Goal: Check status: Check status

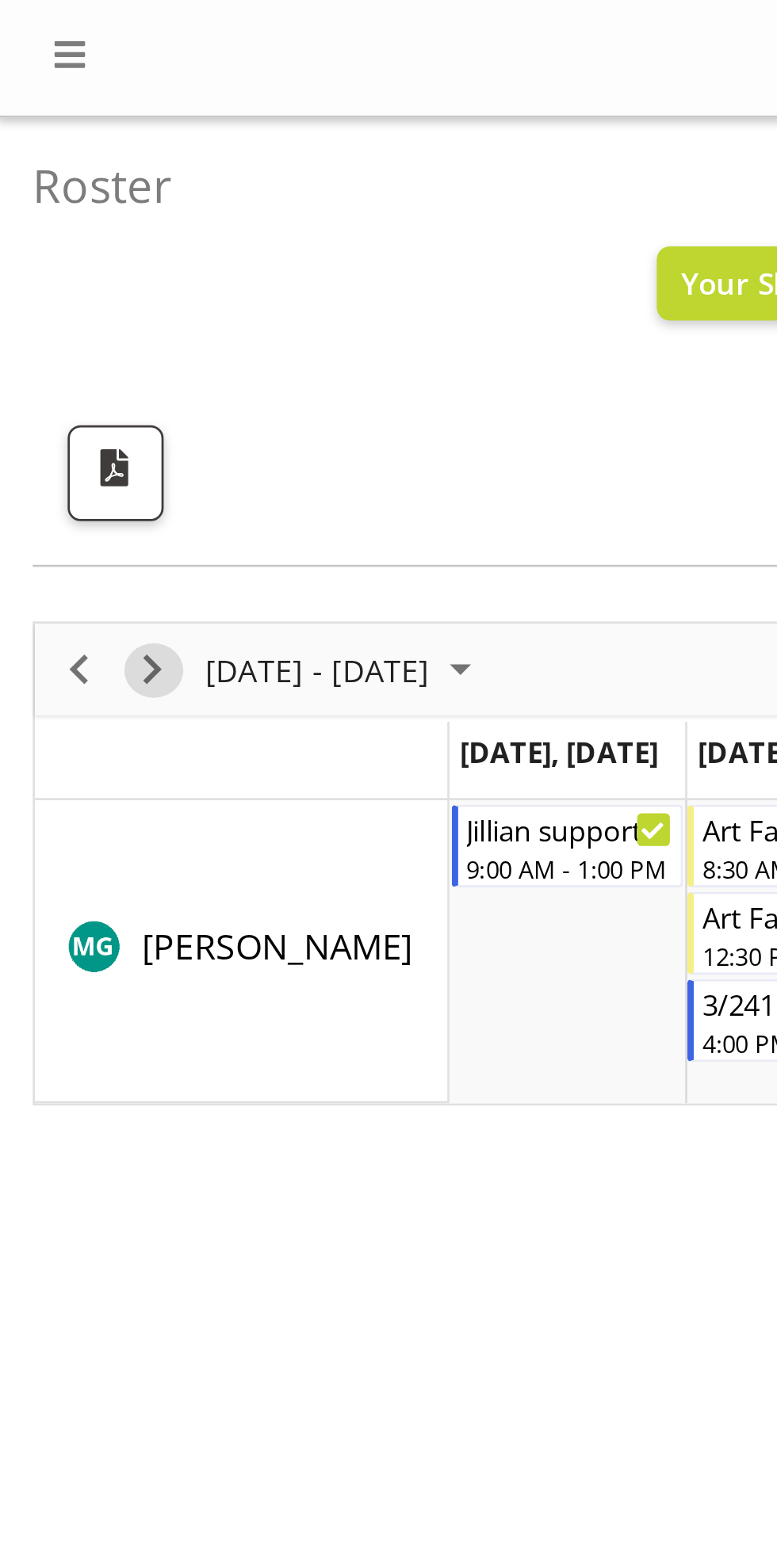
click at [55, 245] on span "Next" at bounding box center [55, 243] width 19 height 20
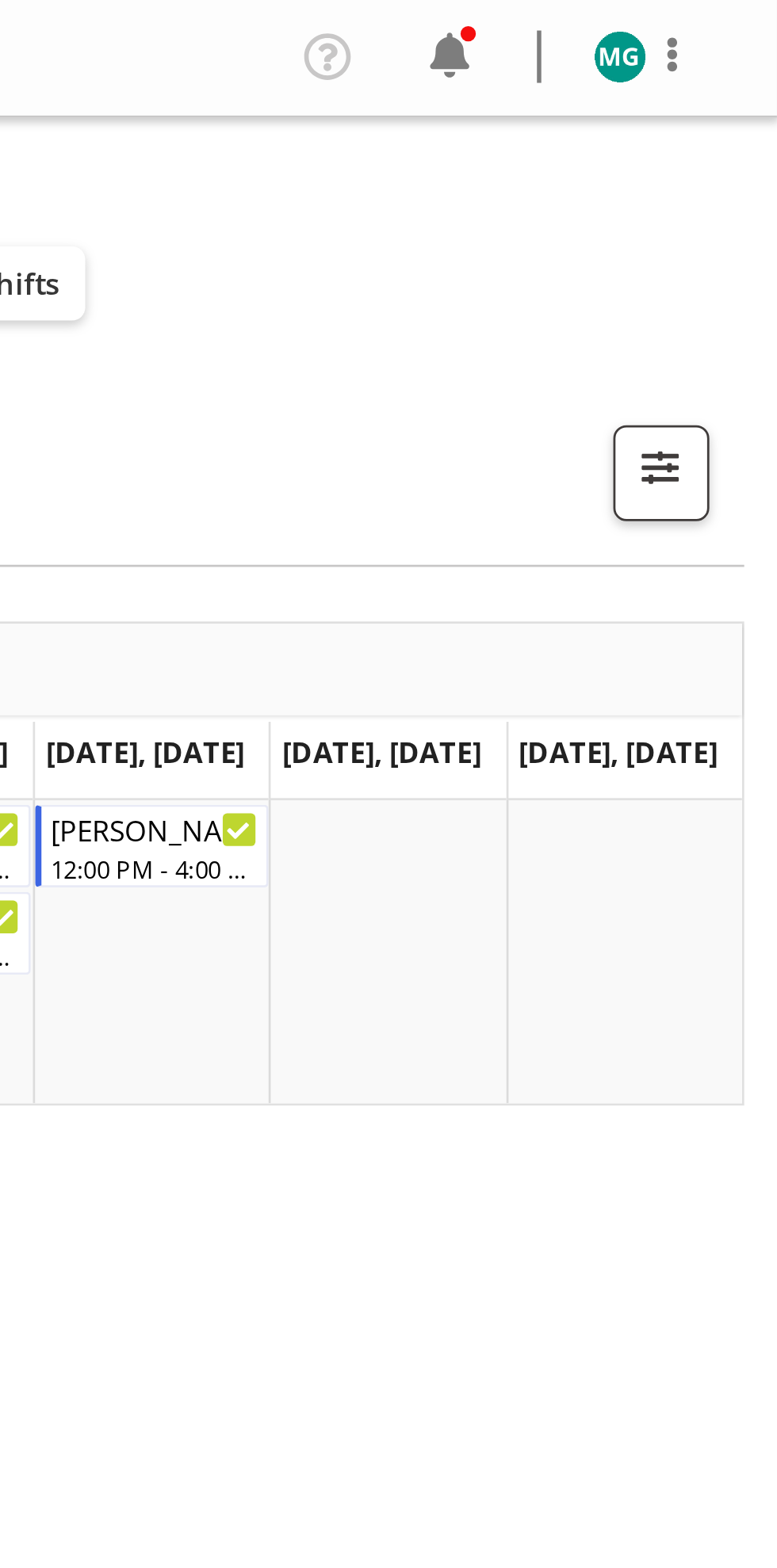
click at [665, 23] on span at bounding box center [658, 20] width 26 height 26
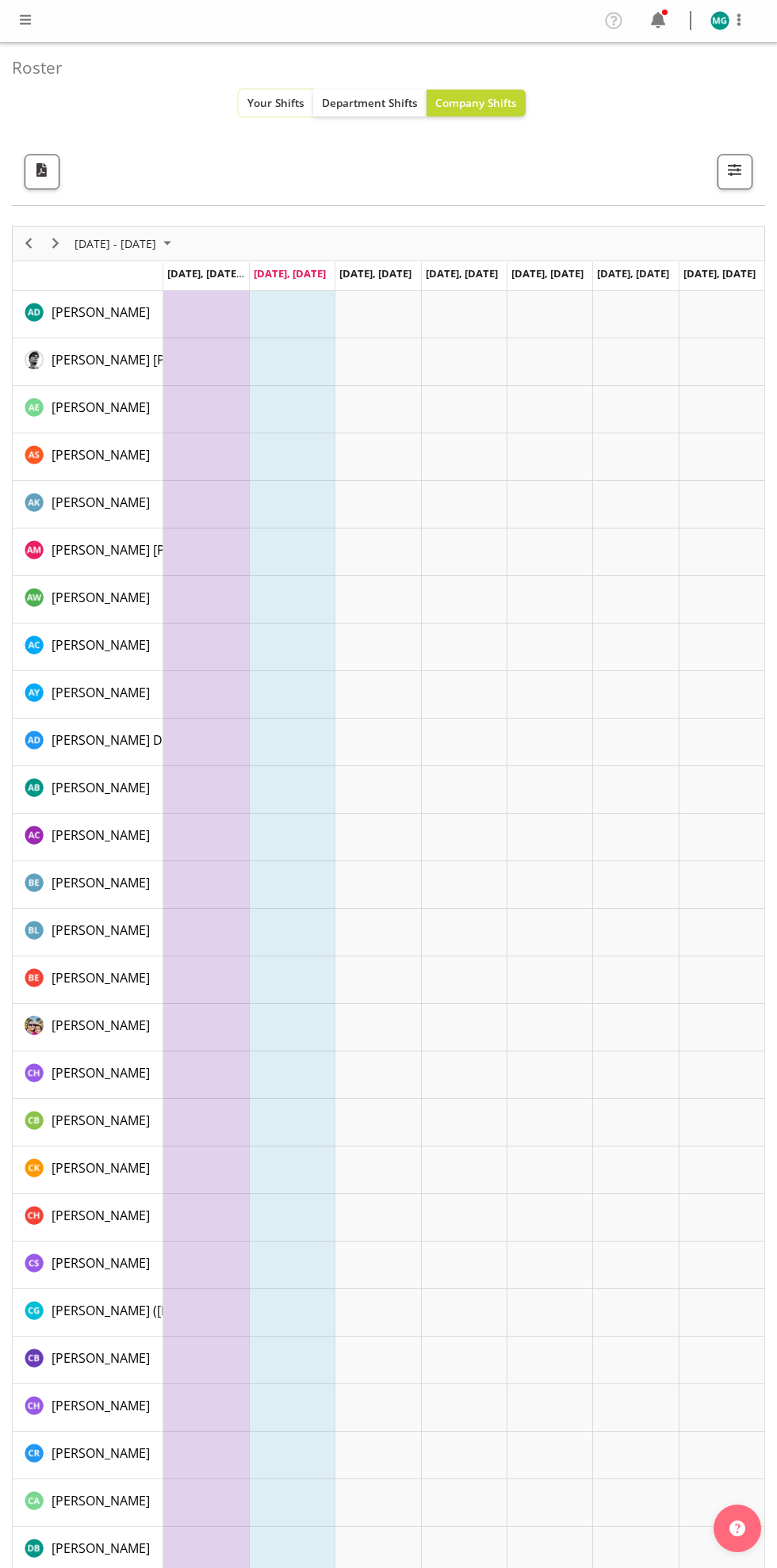
click at [243, 101] on button "Your Shifts" at bounding box center [275, 103] width 74 height 27
click at [271, 108] on span "Your Shifts" at bounding box center [275, 103] width 57 height 15
